Goal: Information Seeking & Learning: Compare options

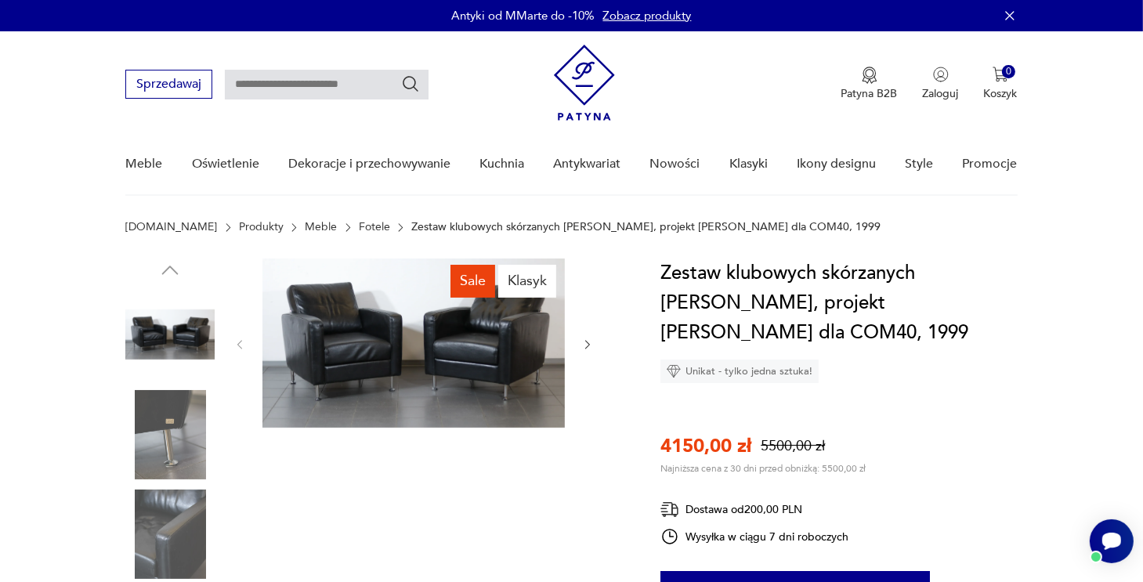
click at [188, 363] on img at bounding box center [169, 334] width 89 height 89
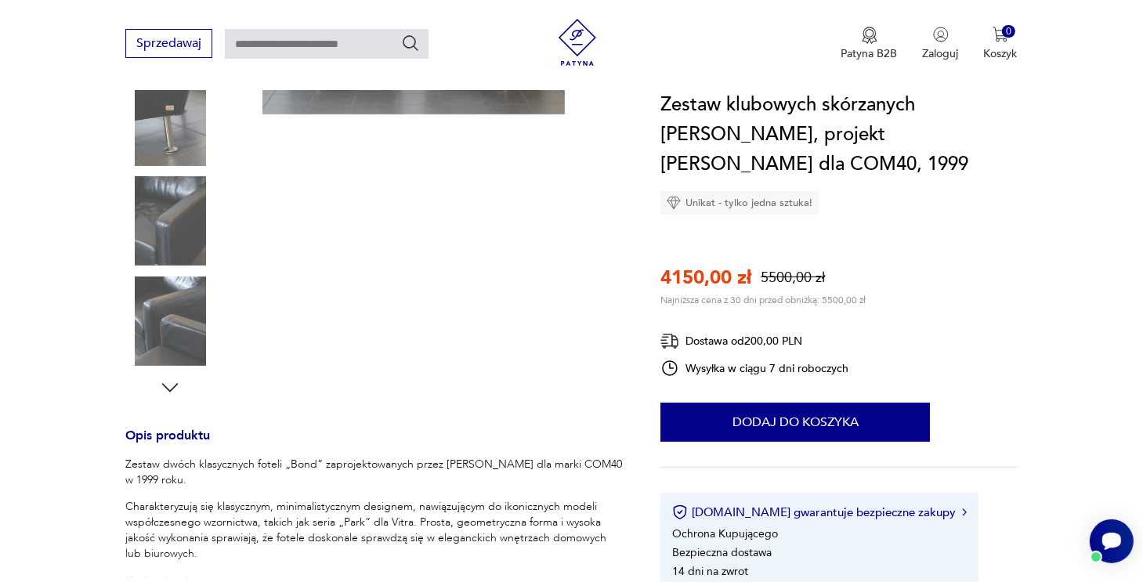
scroll to position [313, 0]
click at [177, 385] on icon "button" at bounding box center [170, 388] width 24 height 24
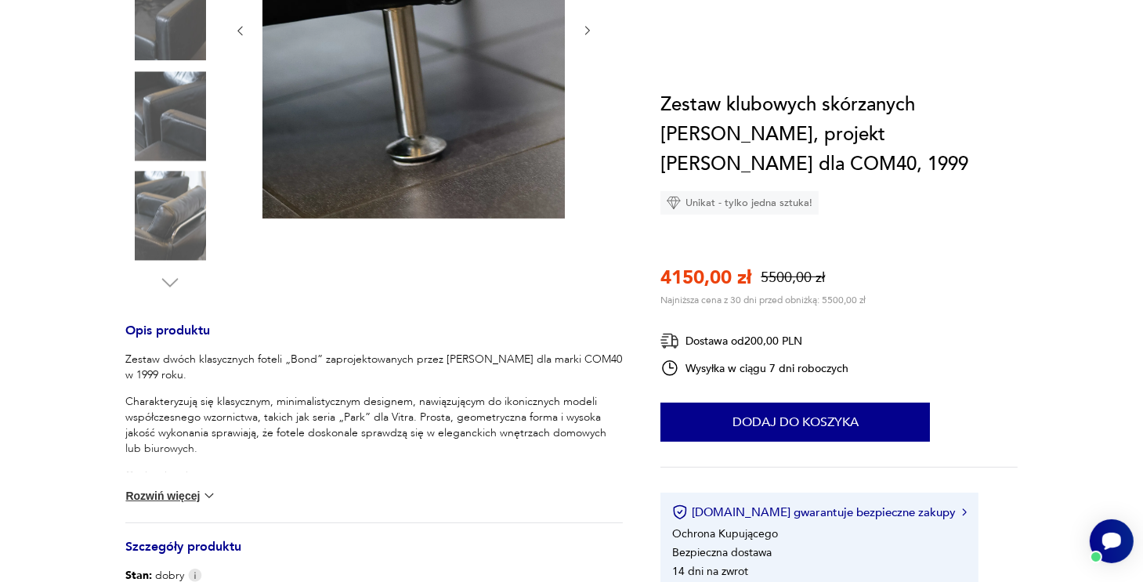
scroll to position [63, 0]
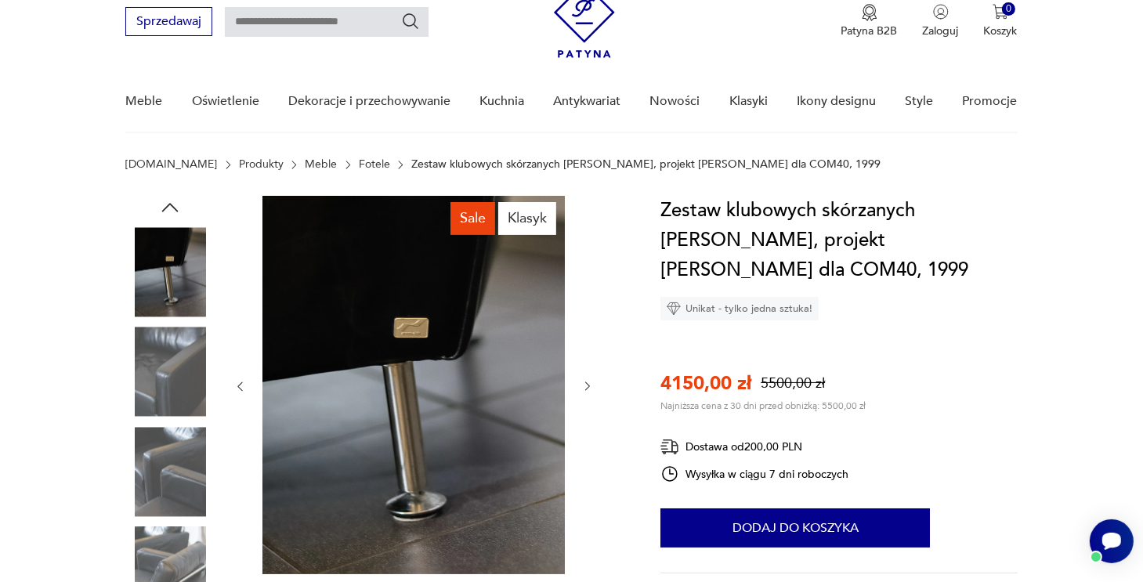
click at [171, 367] on img at bounding box center [169, 371] width 89 height 89
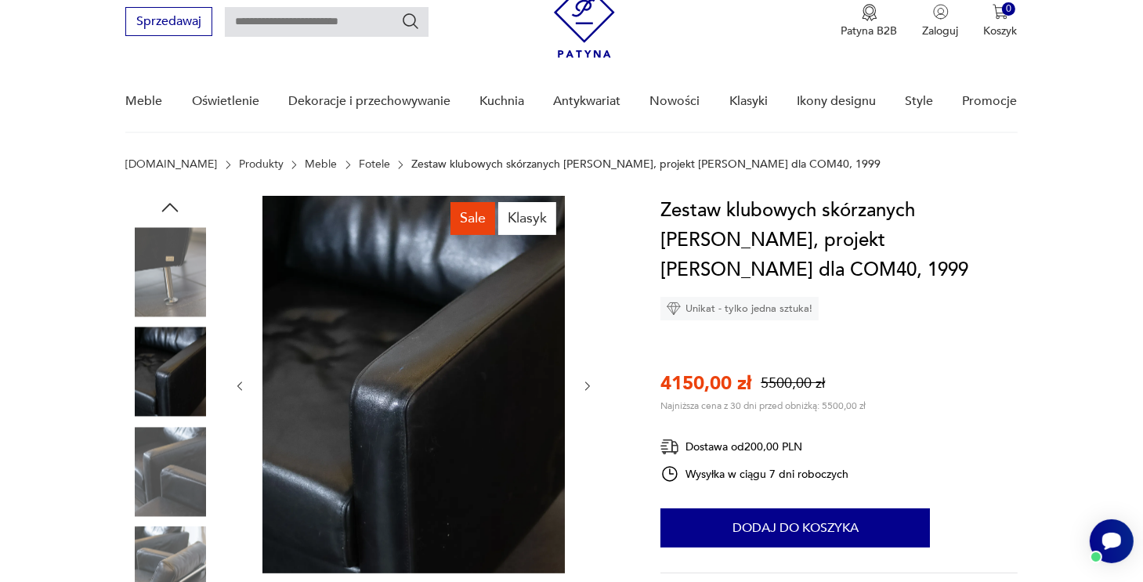
click at [178, 291] on img at bounding box center [169, 271] width 89 height 89
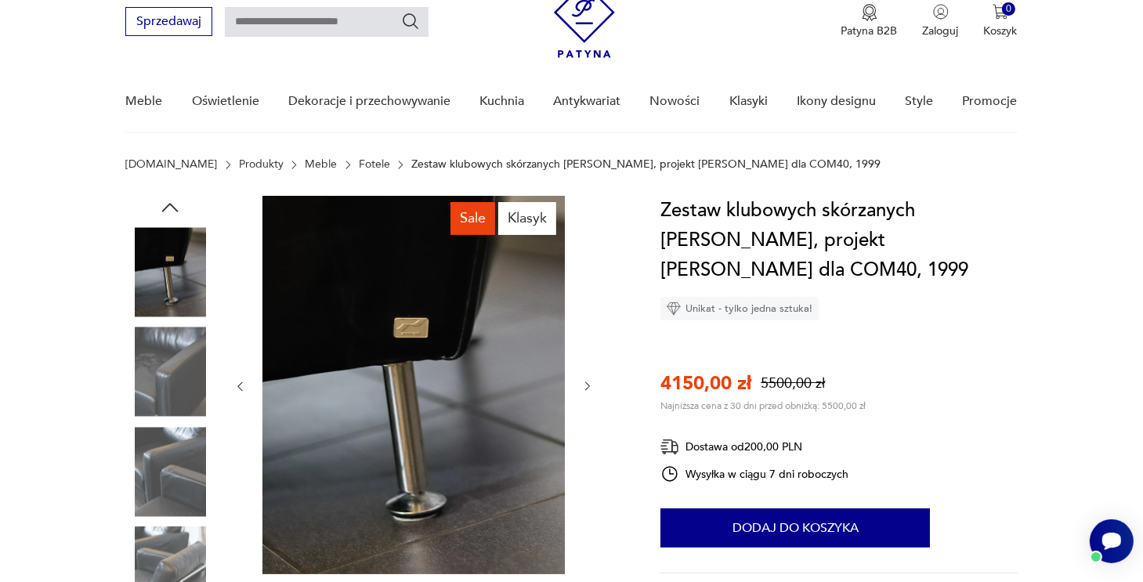
scroll to position [0, 0]
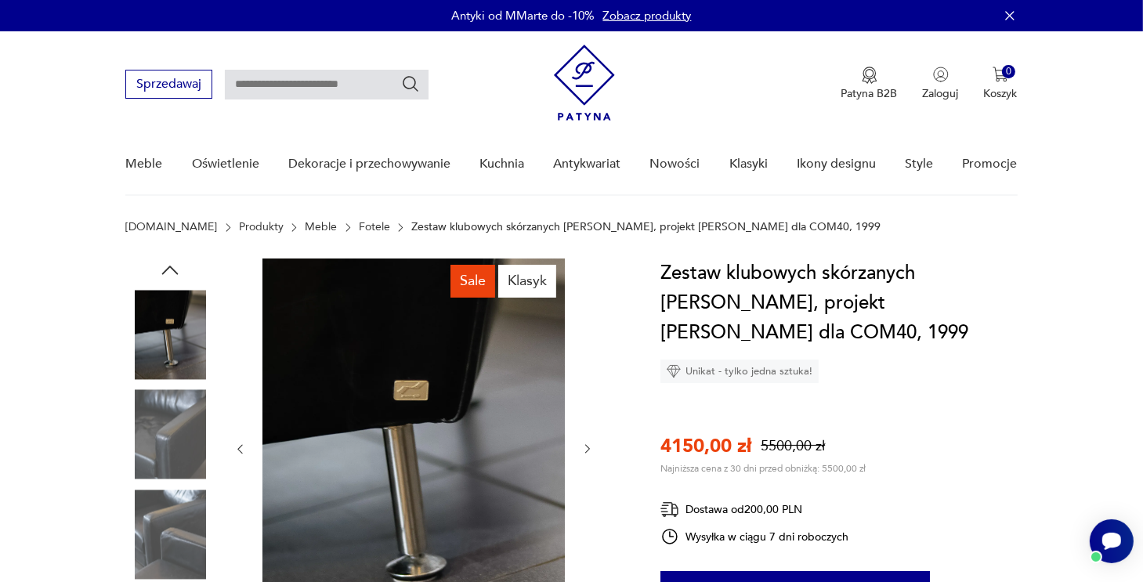
click at [175, 269] on icon "button" at bounding box center [170, 271] width 24 height 24
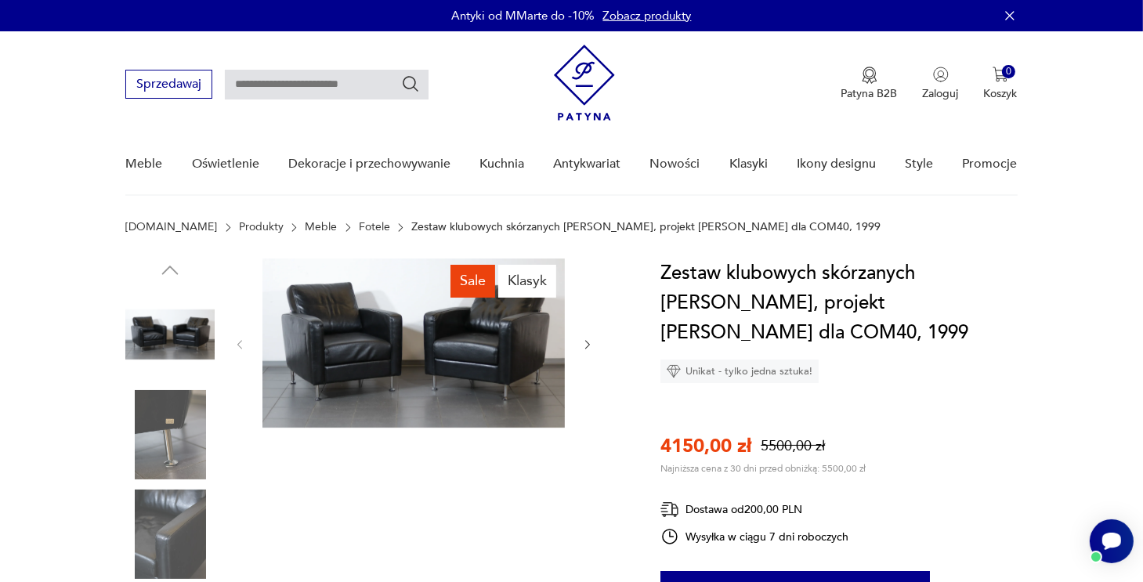
click at [179, 335] on img at bounding box center [169, 334] width 89 height 89
